Goal: Complete application form: Complete application form

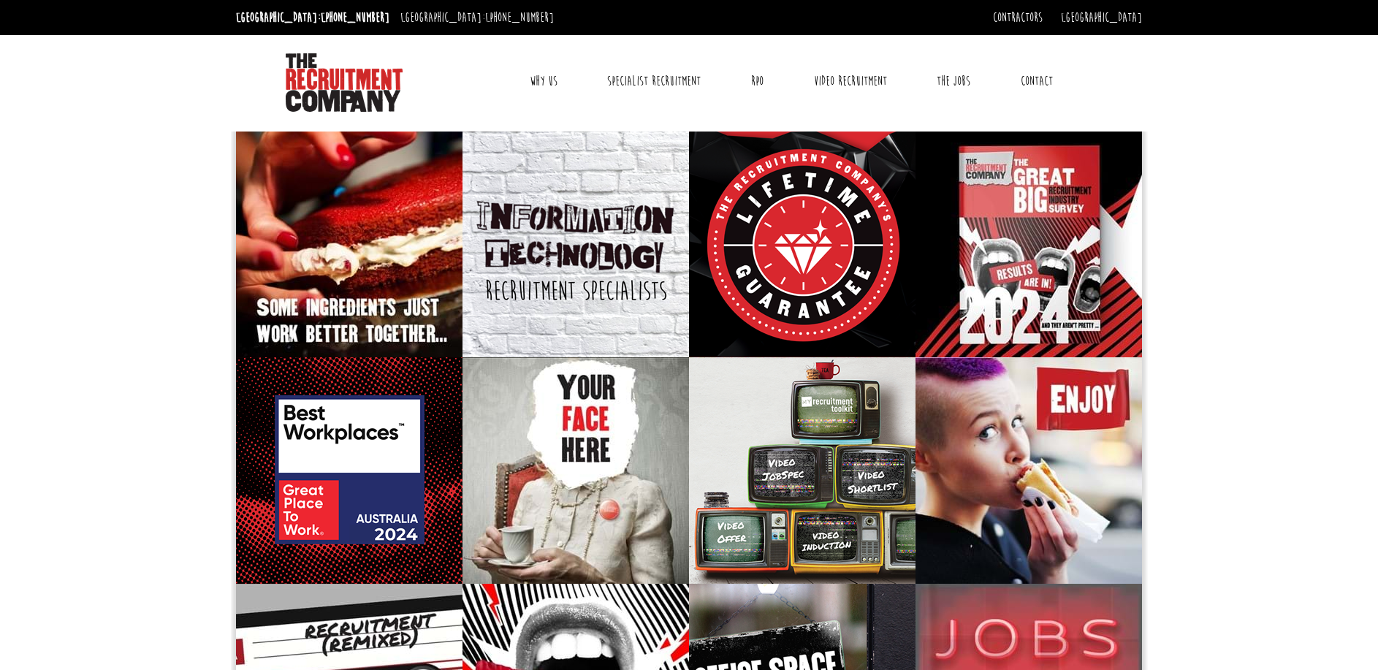
click at [1051, 72] on link "Contact" at bounding box center [1037, 81] width 54 height 37
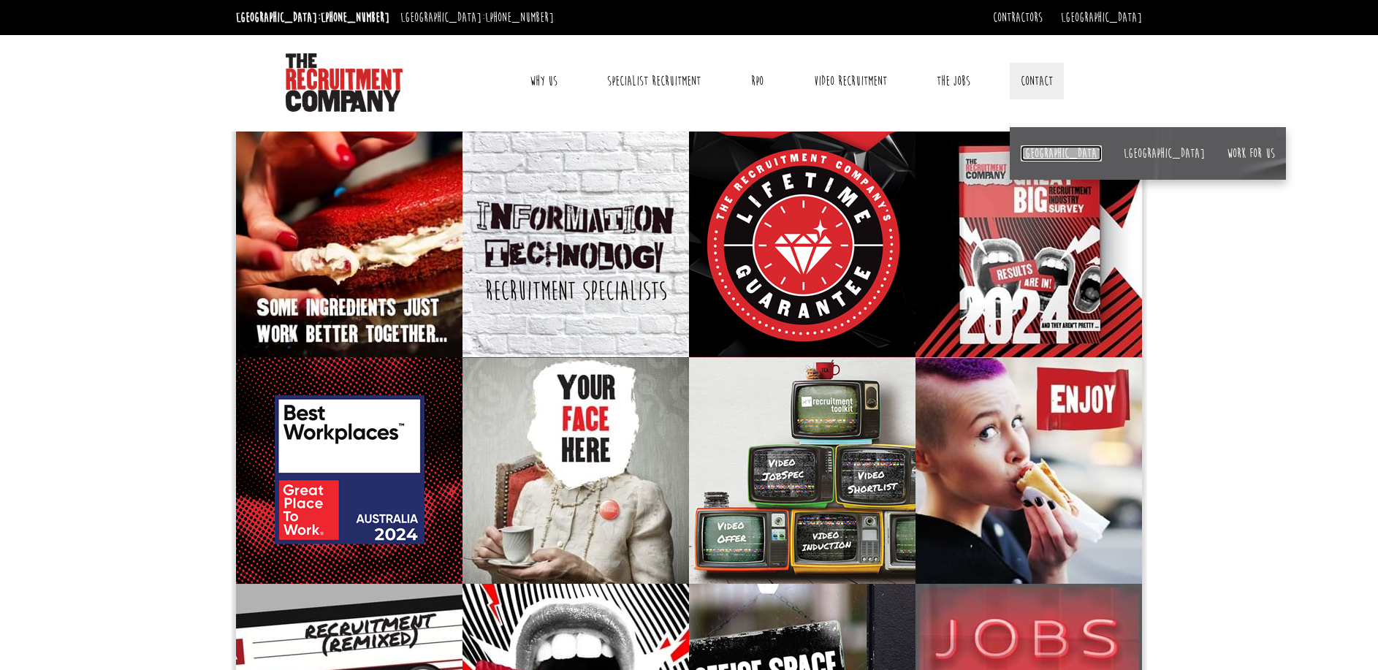
click at [1038, 151] on link "[GEOGRAPHIC_DATA]" at bounding box center [1061, 153] width 81 height 16
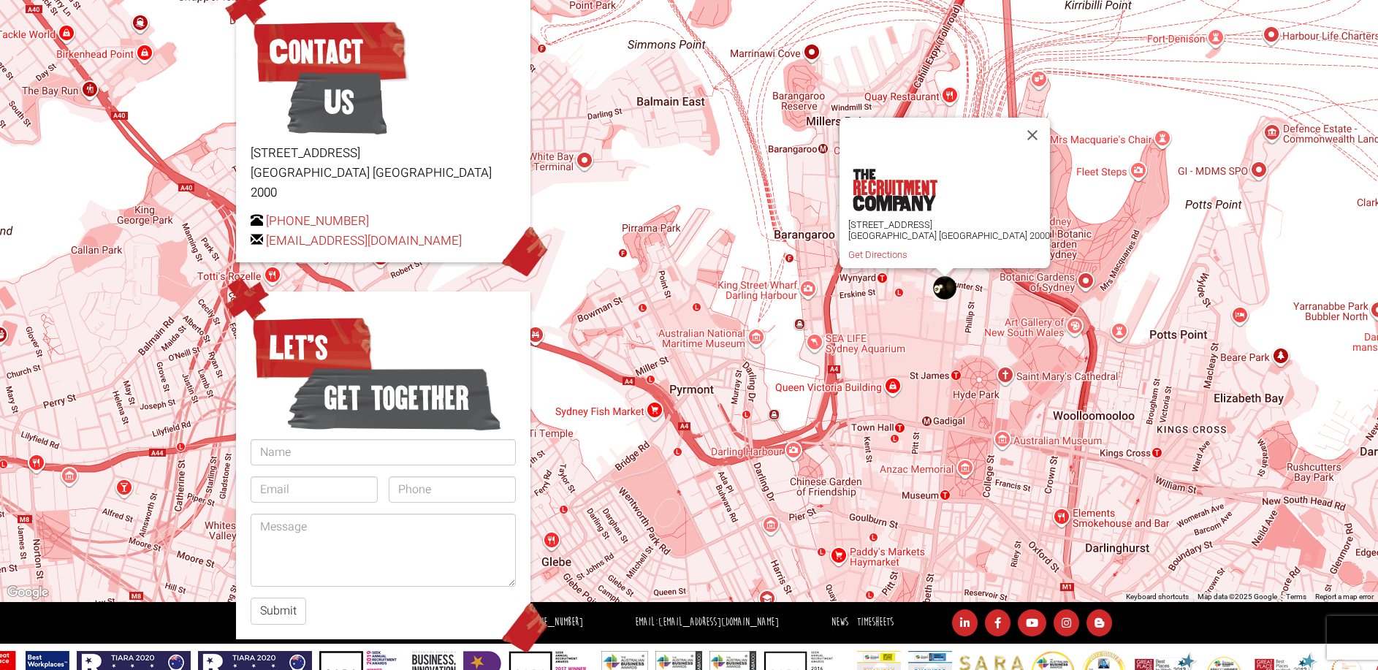
scroll to position [207, 0]
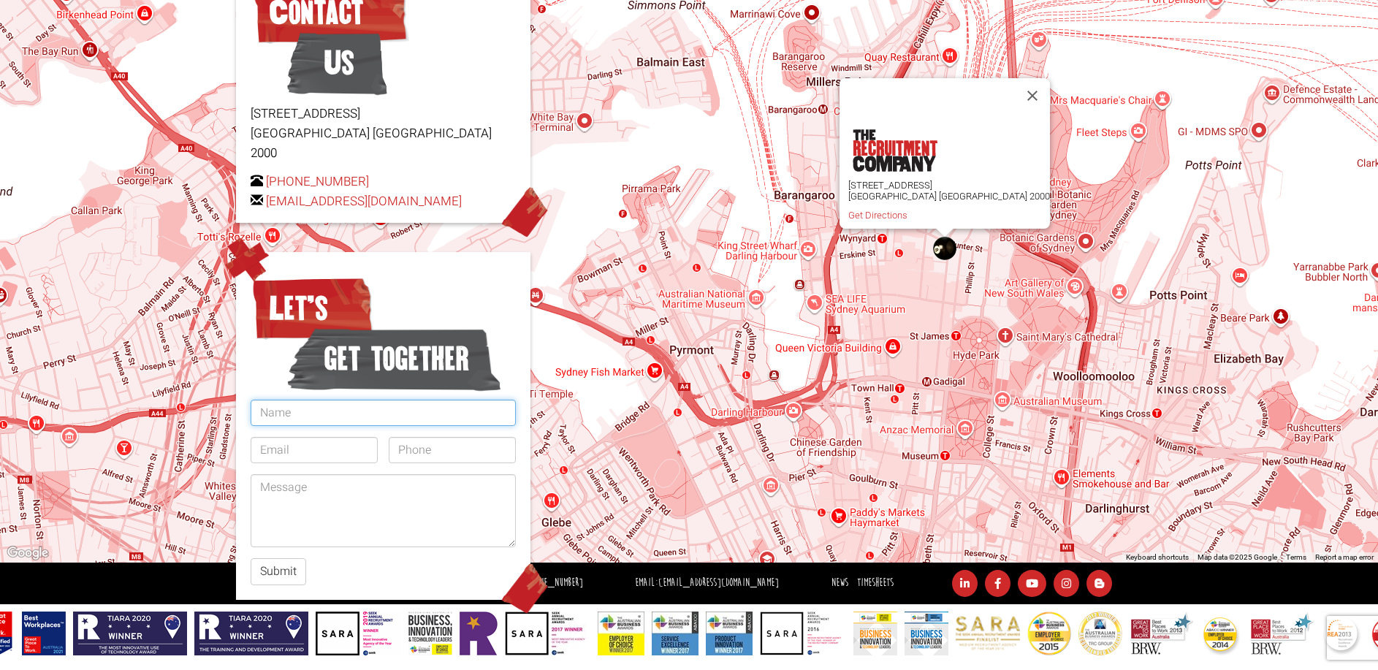
click at [349, 400] on input "text" at bounding box center [383, 413] width 265 height 26
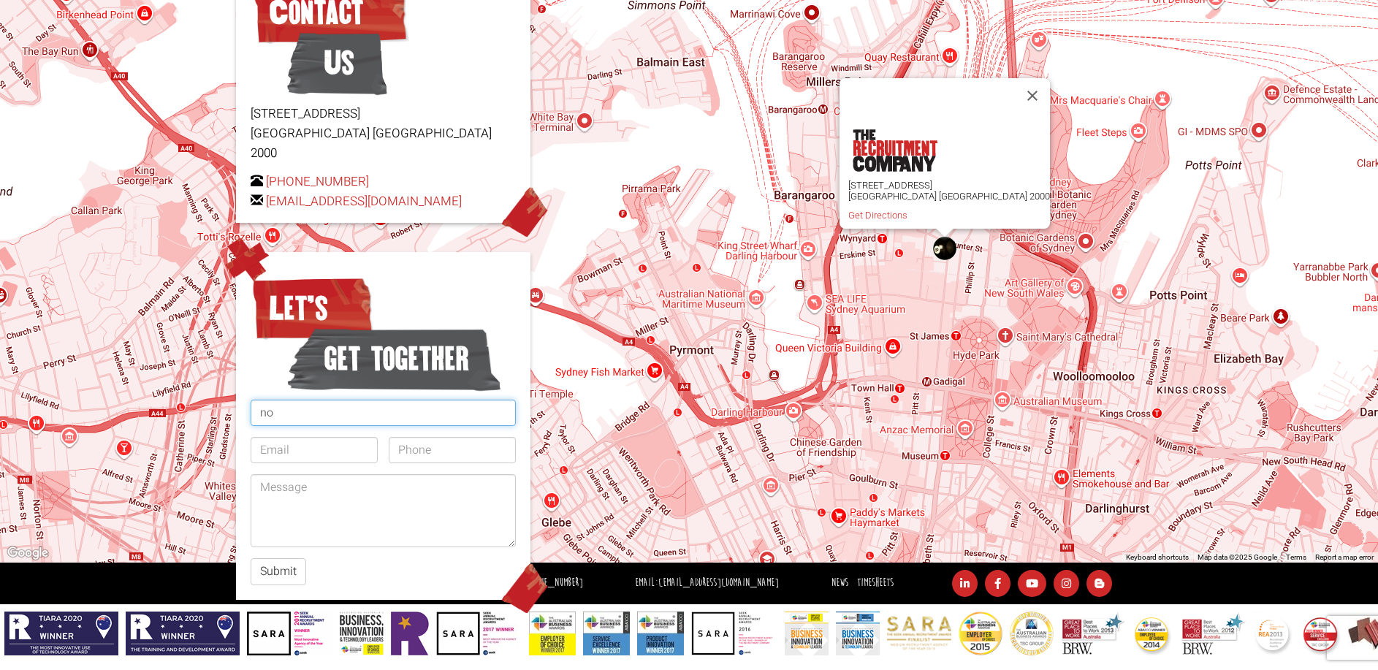
type input "n"
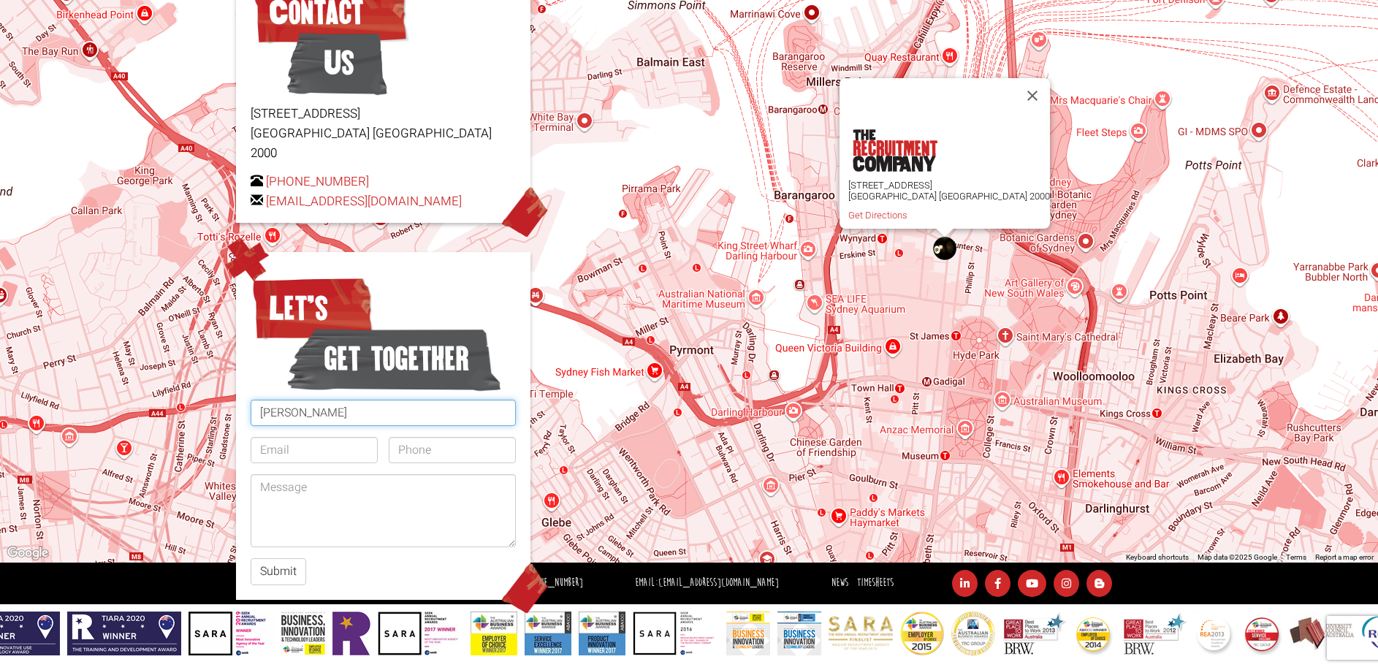
type input "Nooh Ali"
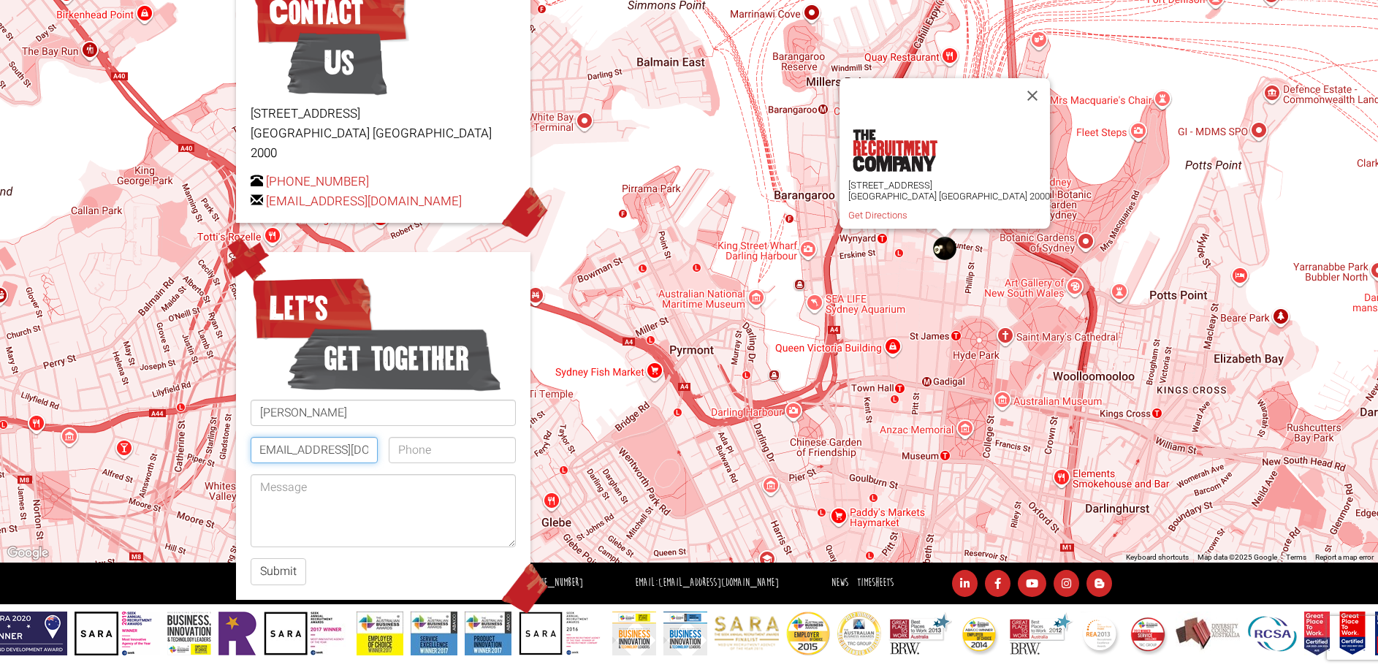
scroll to position [0, 14]
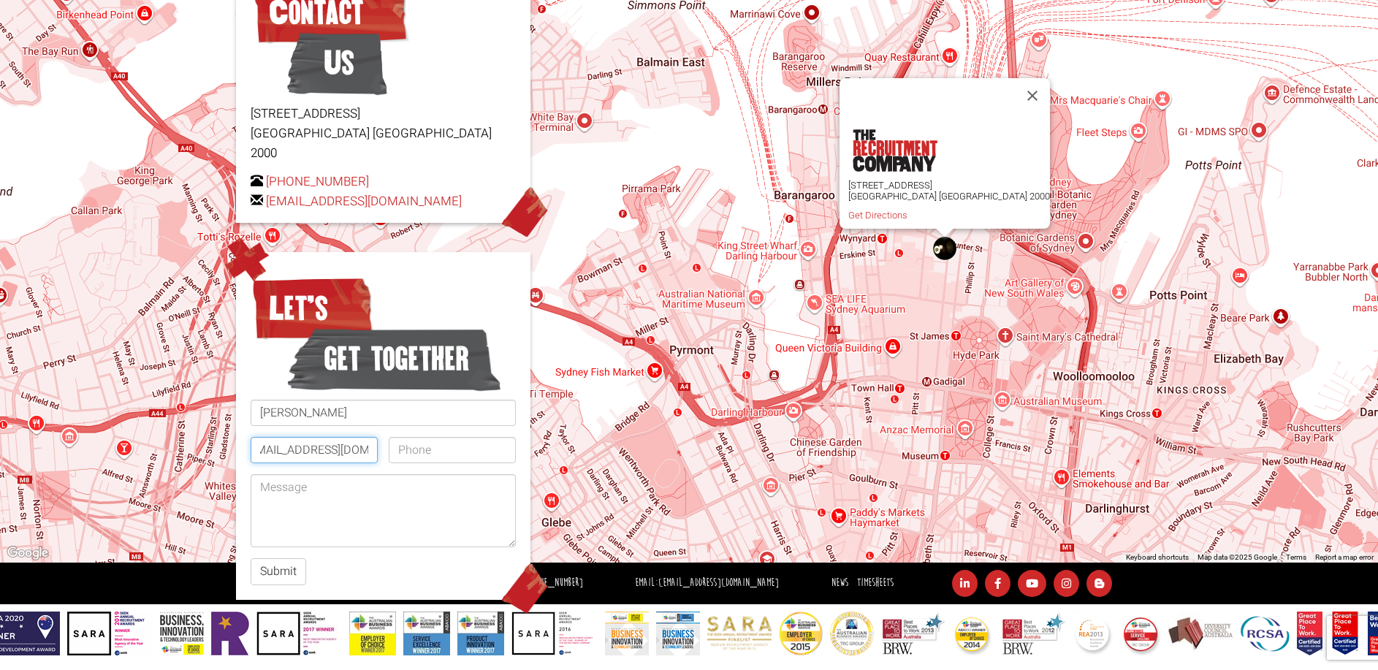
type input "noohali101@gmail.com"
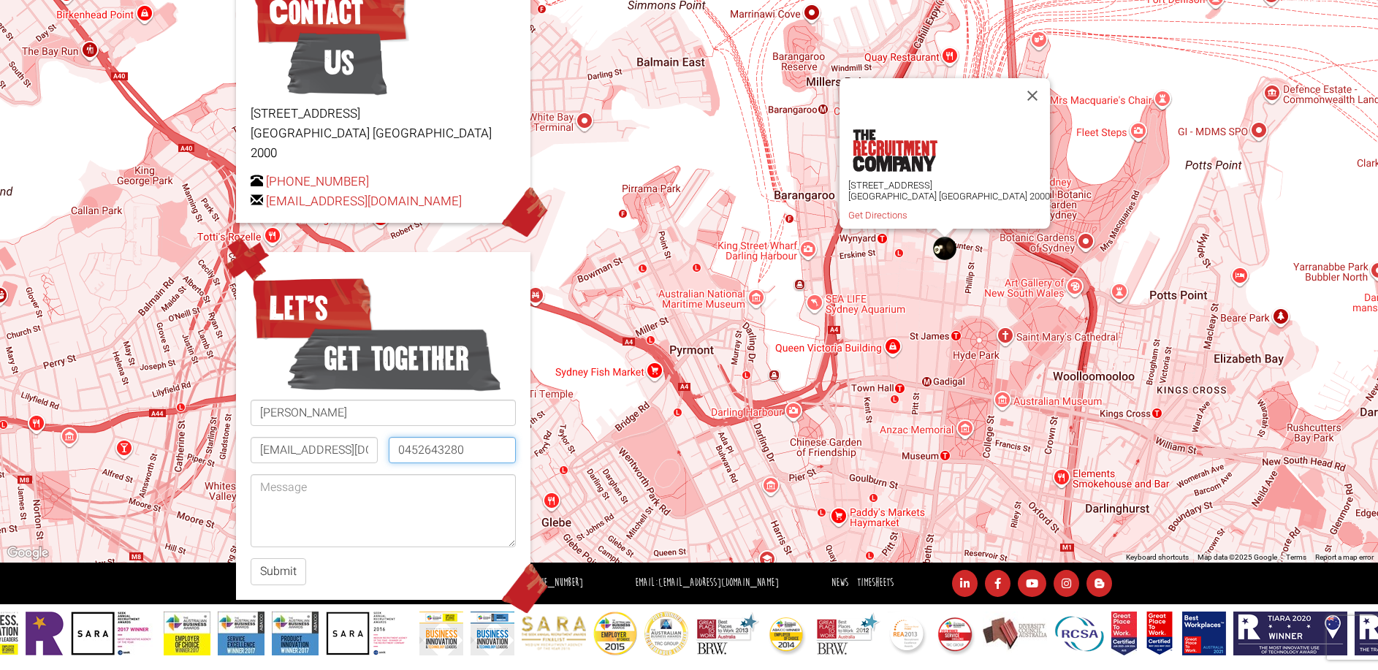
type input "0452643280"
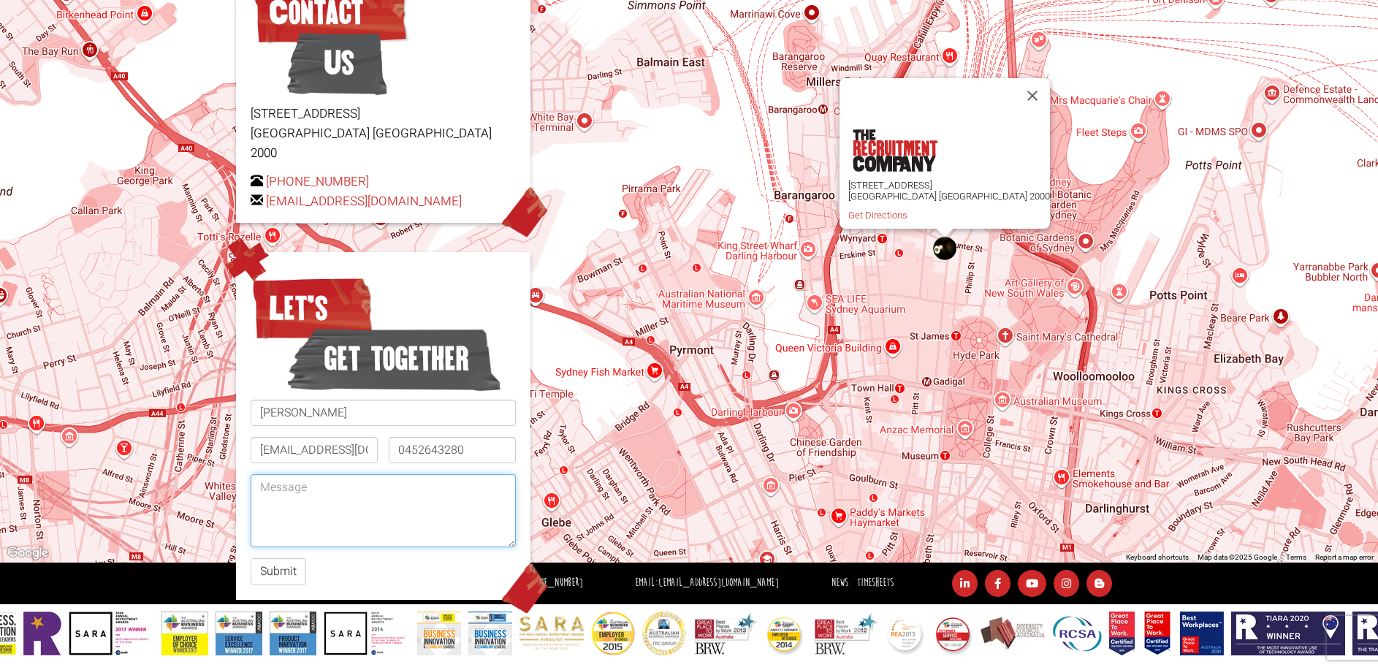
click at [335, 477] on textarea at bounding box center [383, 510] width 265 height 73
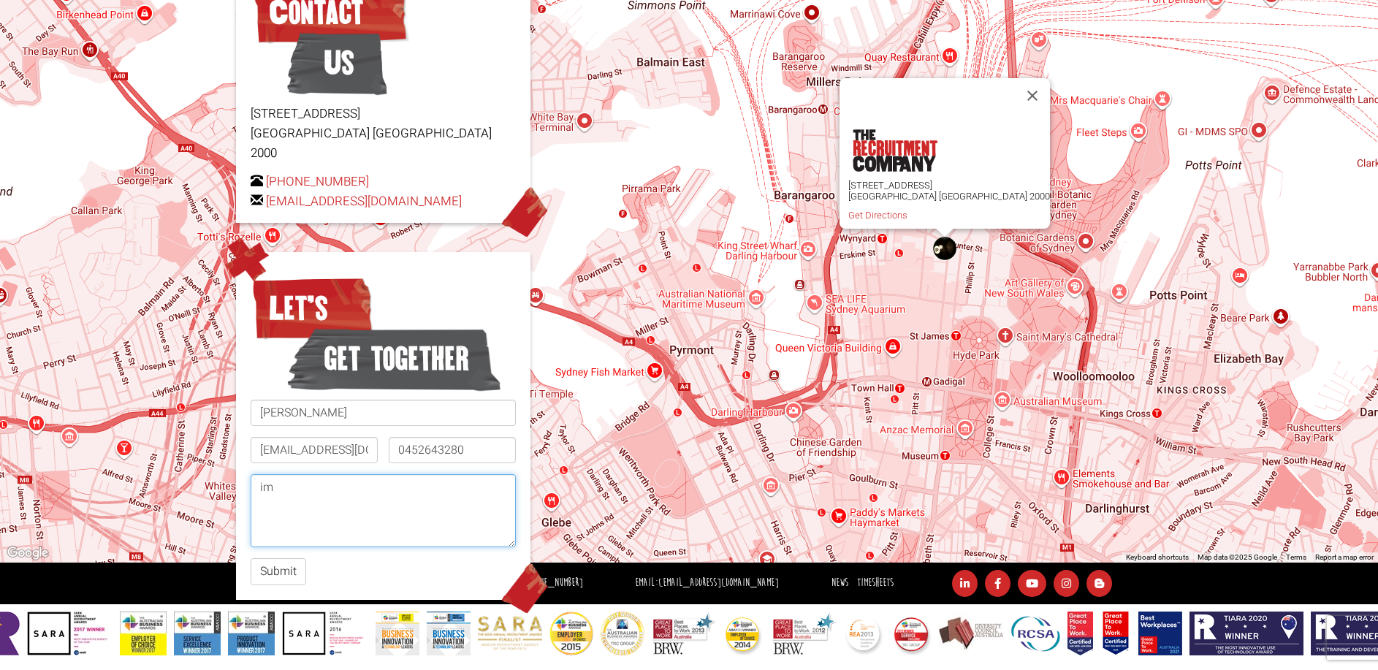
type textarea "i"
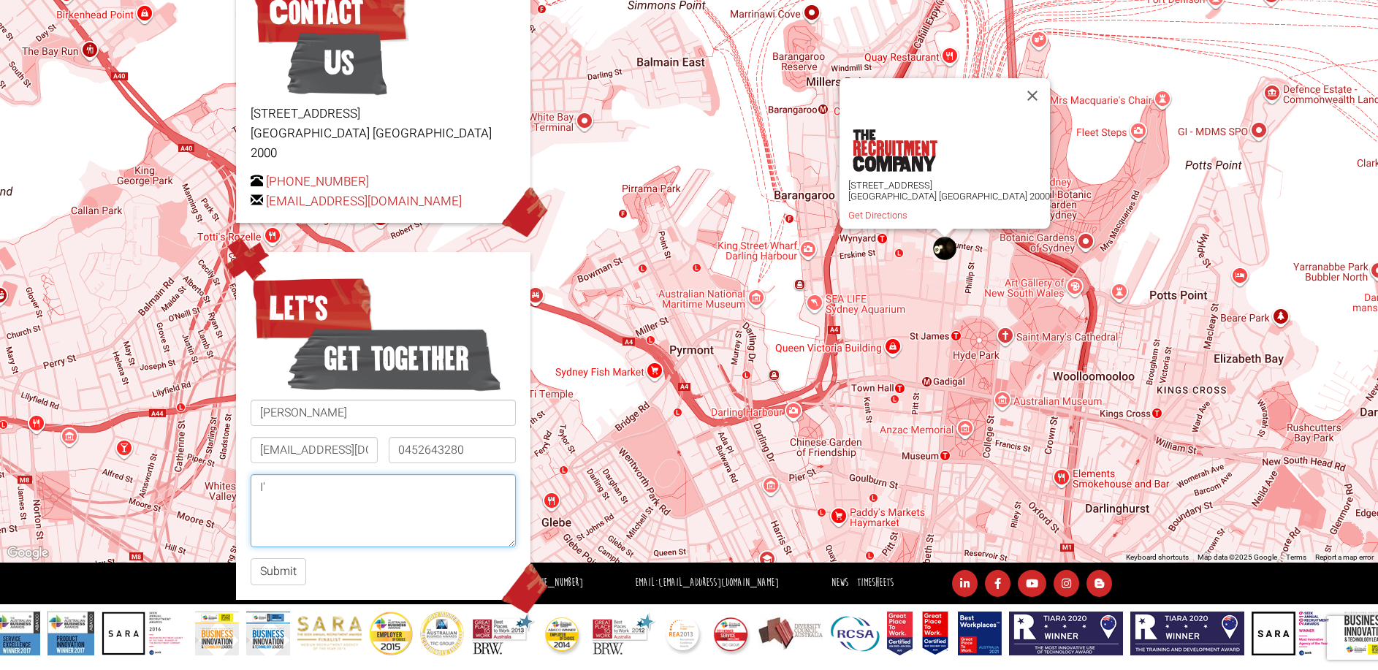
type textarea "I"
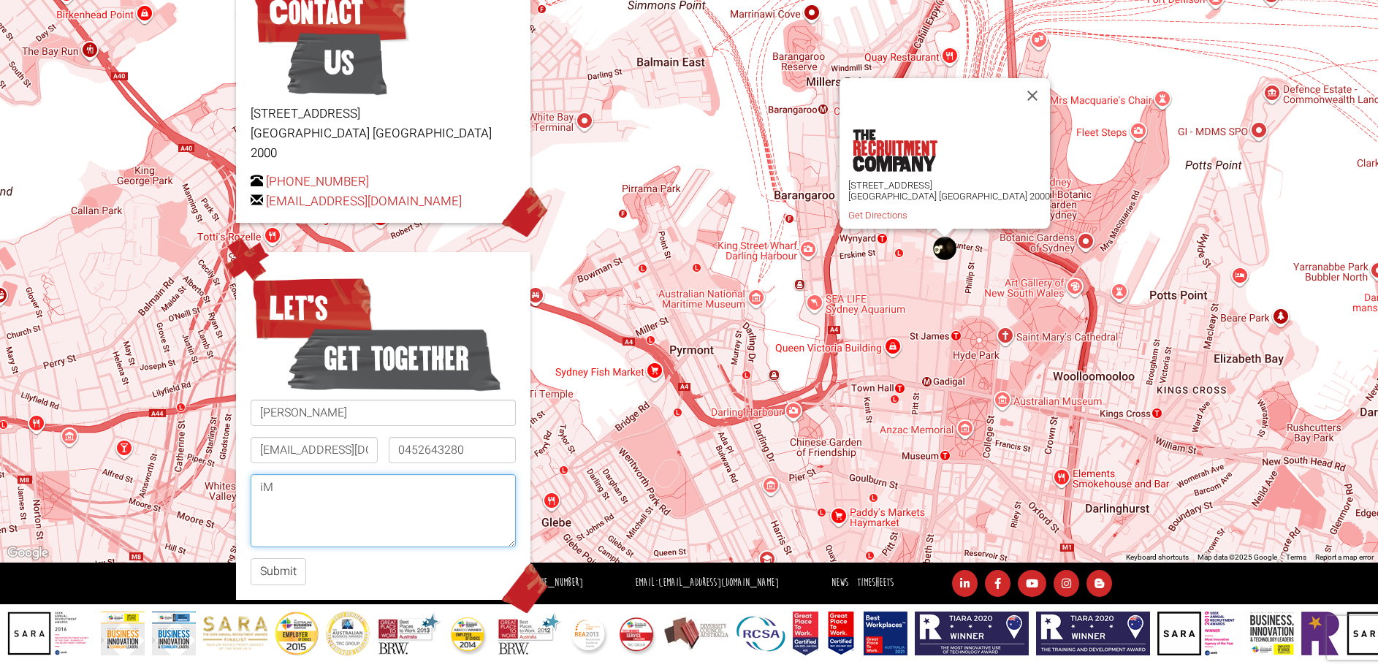
type textarea "i"
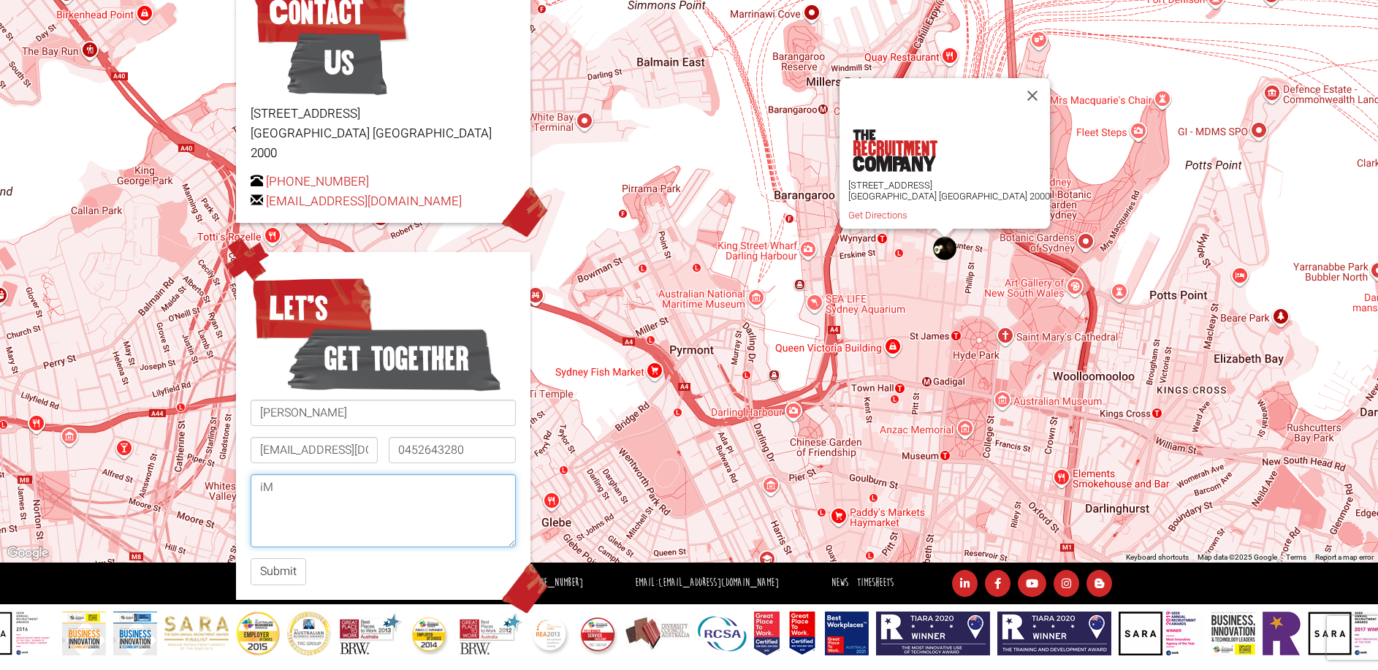
type textarea "i"
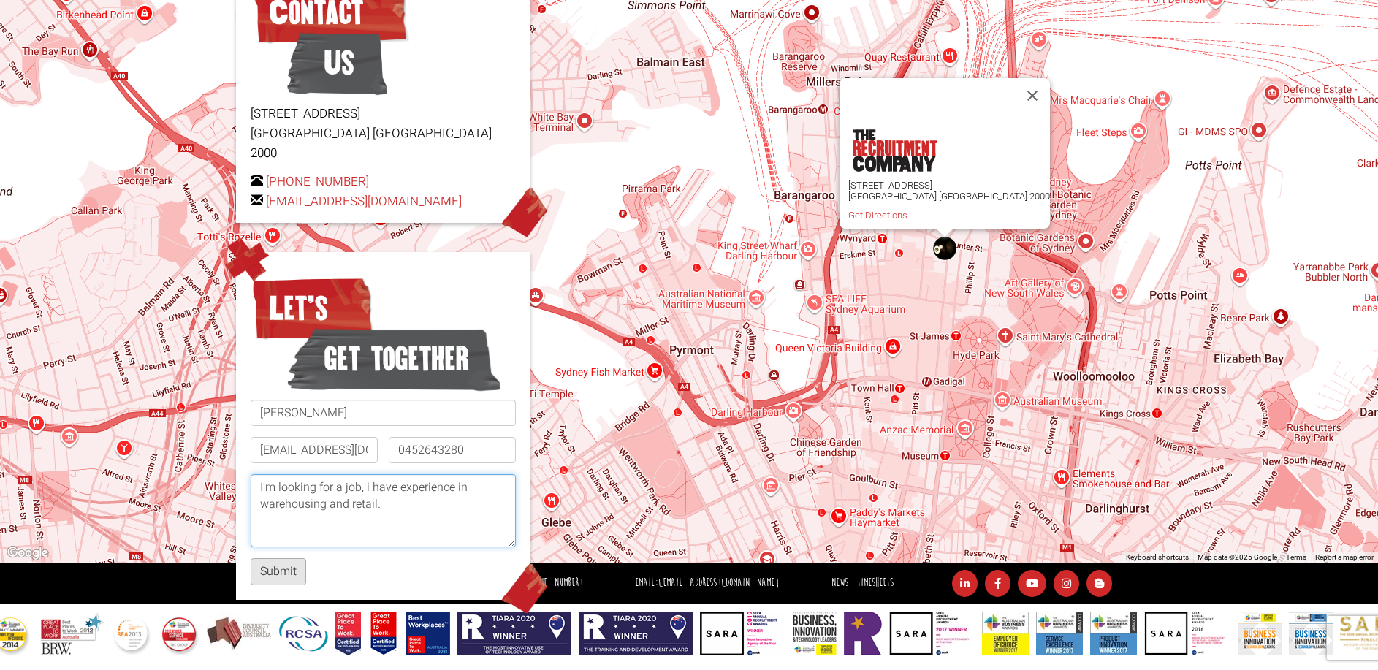
type textarea "I'm looking for a job, i have experience in warehousing and retail."
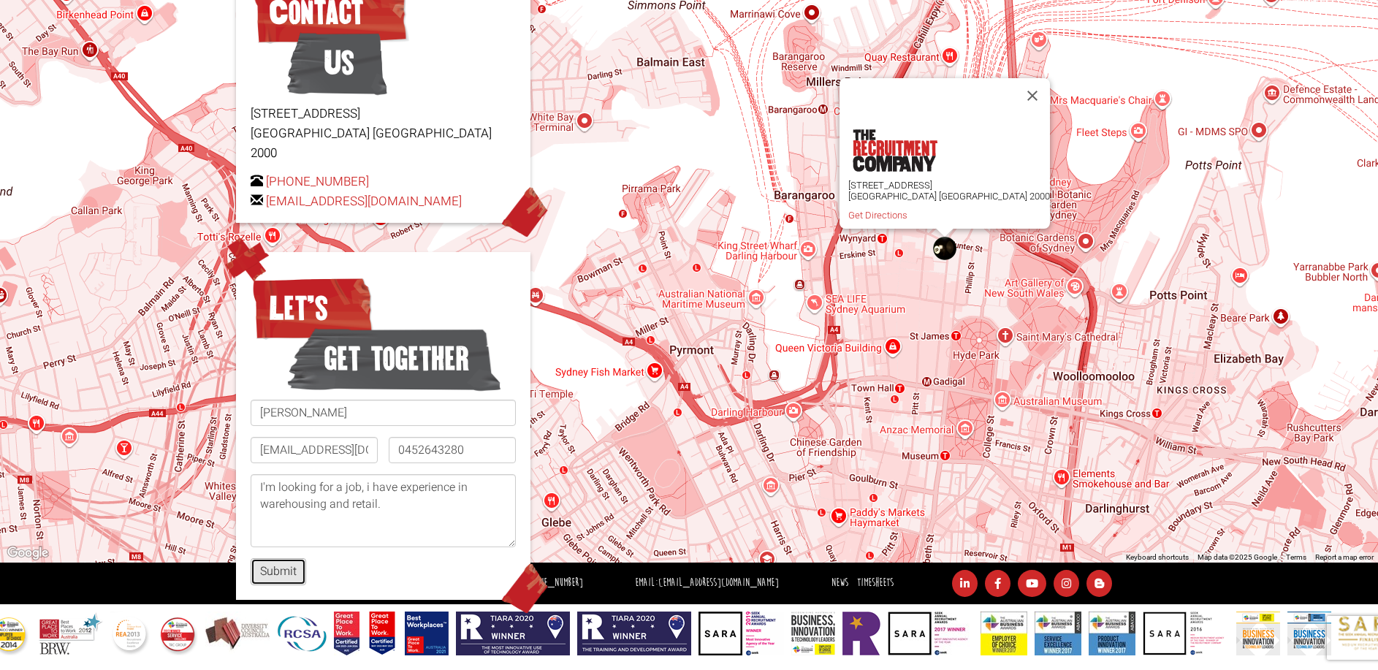
click at [285, 558] on button "Submit" at bounding box center [279, 571] width 56 height 27
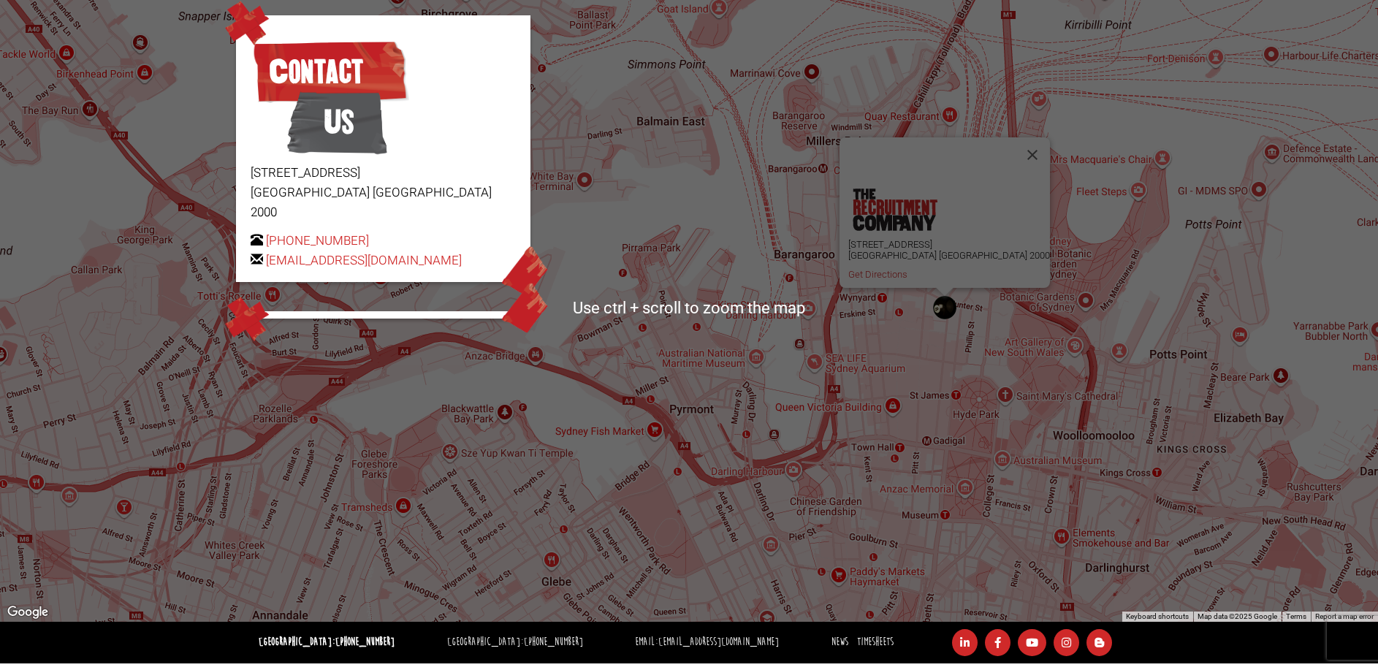
scroll to position [134, 0]
